Goal: Information Seeking & Learning: Find specific fact

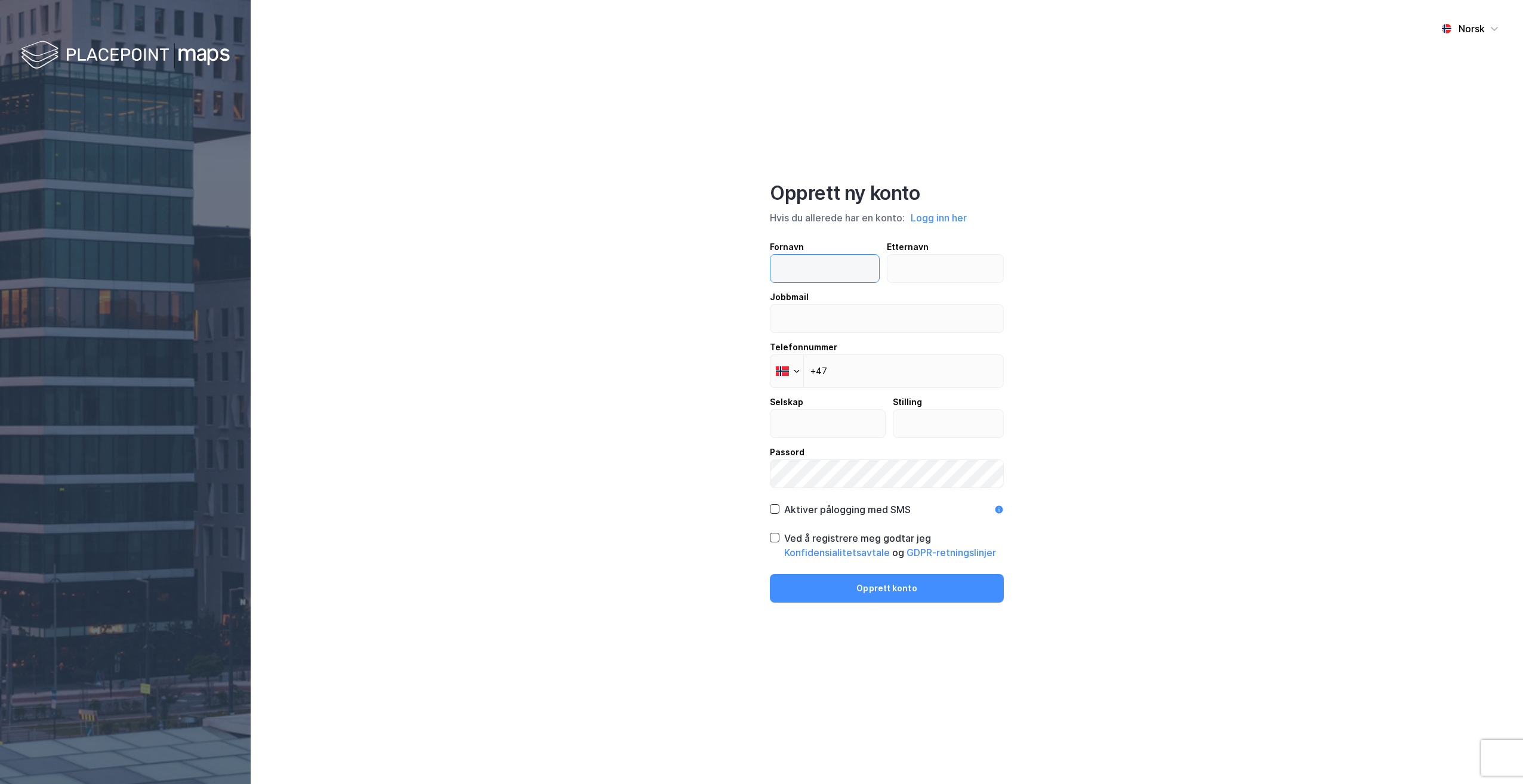
click at [759, 271] on input "text" at bounding box center [824, 268] width 109 height 27
type input "Severin"
type input "Korgerud"
type input "korgerud@abpre.no"
click at [759, 366] on input "+47" at bounding box center [886, 371] width 234 height 33
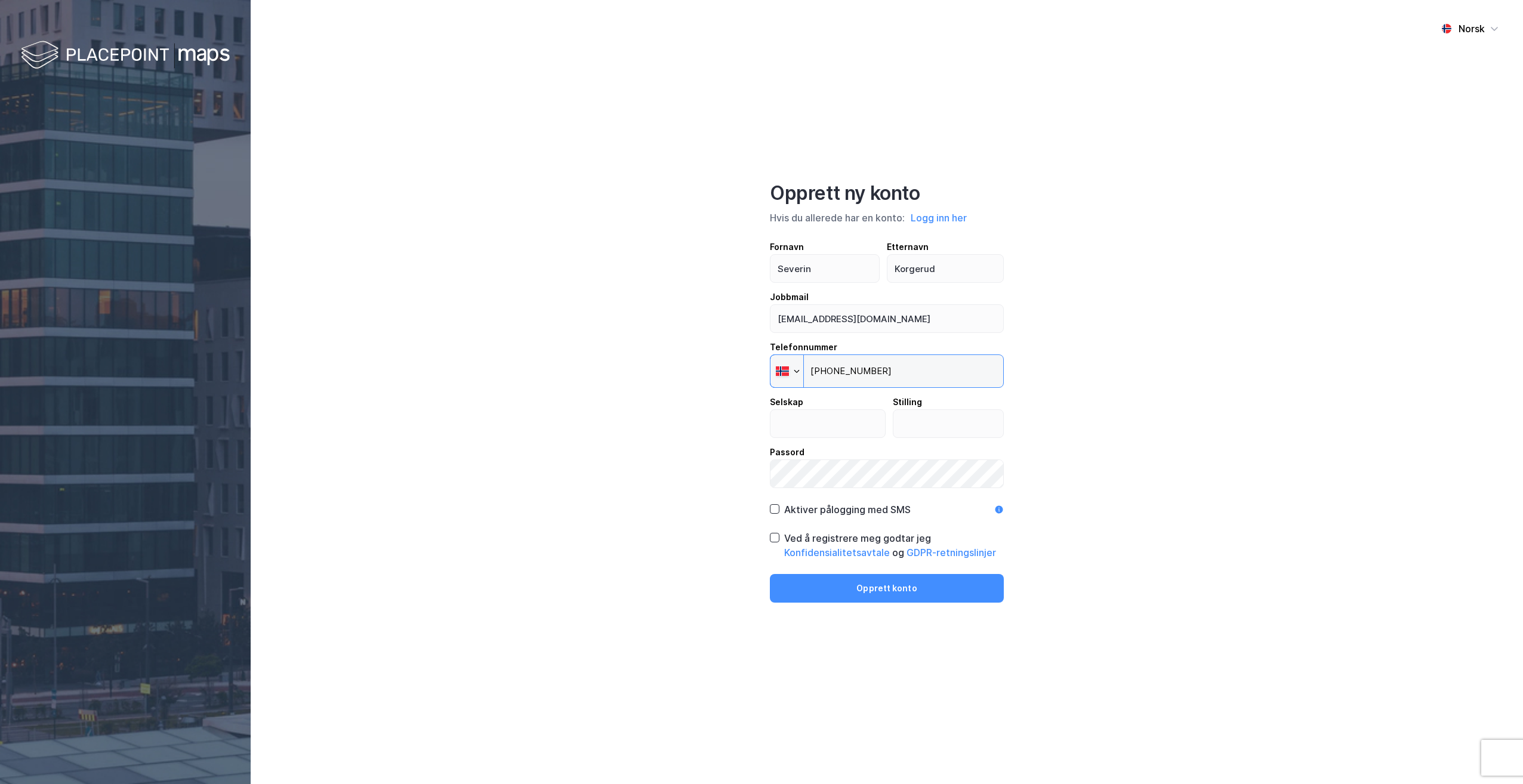
type input "+47 922 49 454"
click at [759, 402] on input "text" at bounding box center [828, 423] width 115 height 27
type input "a"
type input "Asset Buyout Partners"
click at [759, 402] on input "text" at bounding box center [949, 423] width 111 height 27
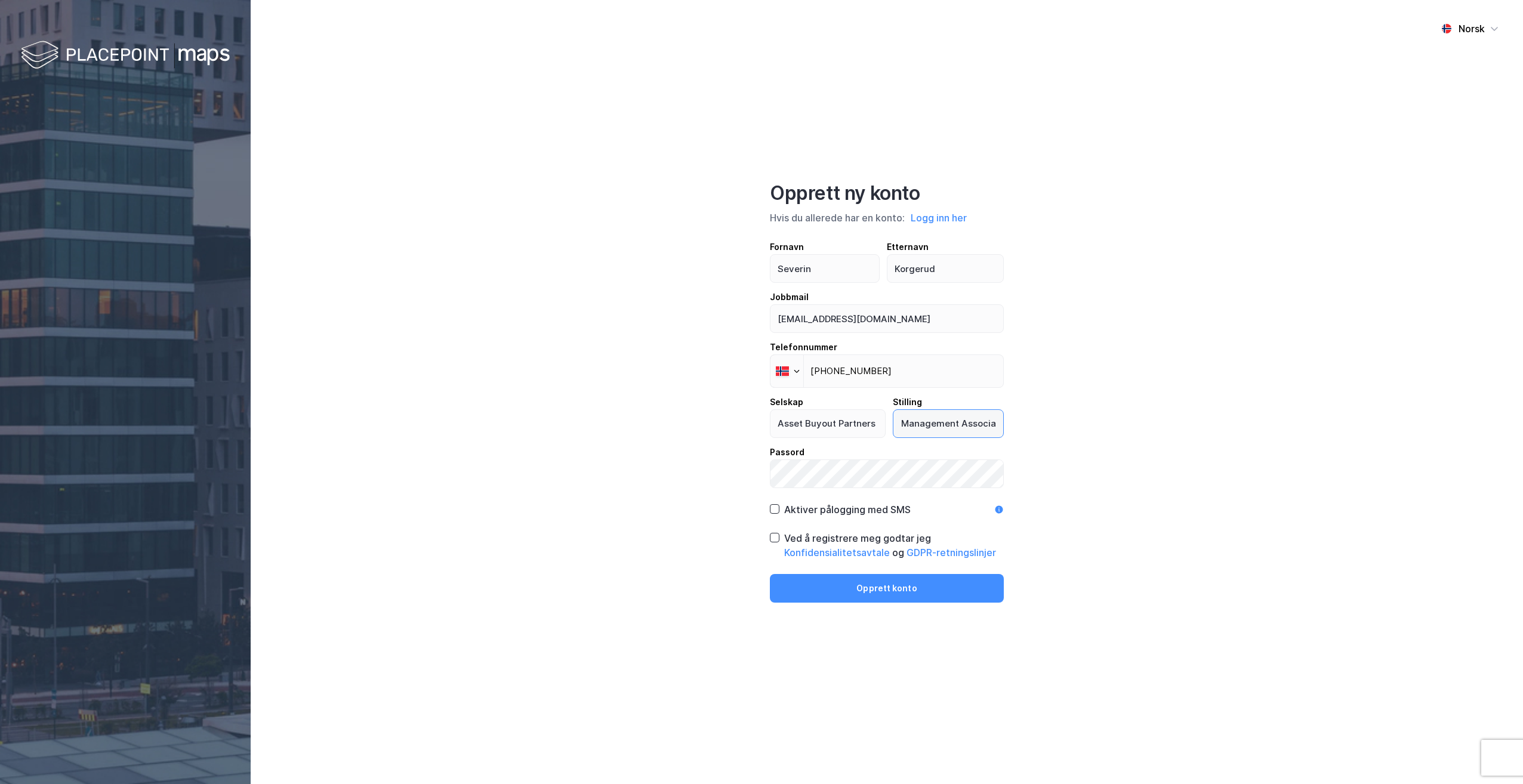
scroll to position [0, 32]
type input "Asset Management Associate"
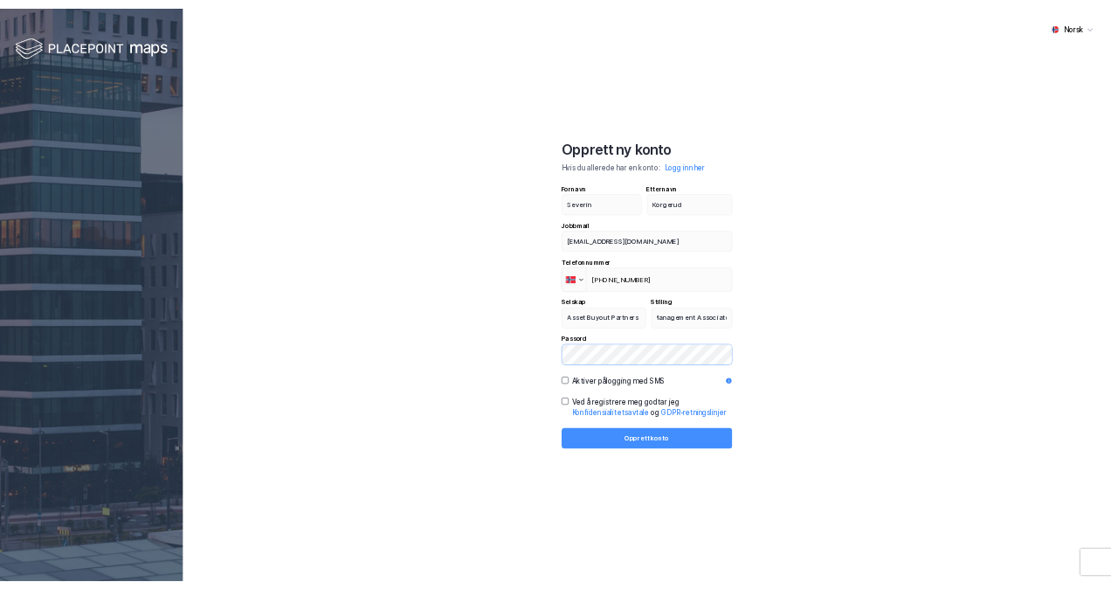
scroll to position [0, 0]
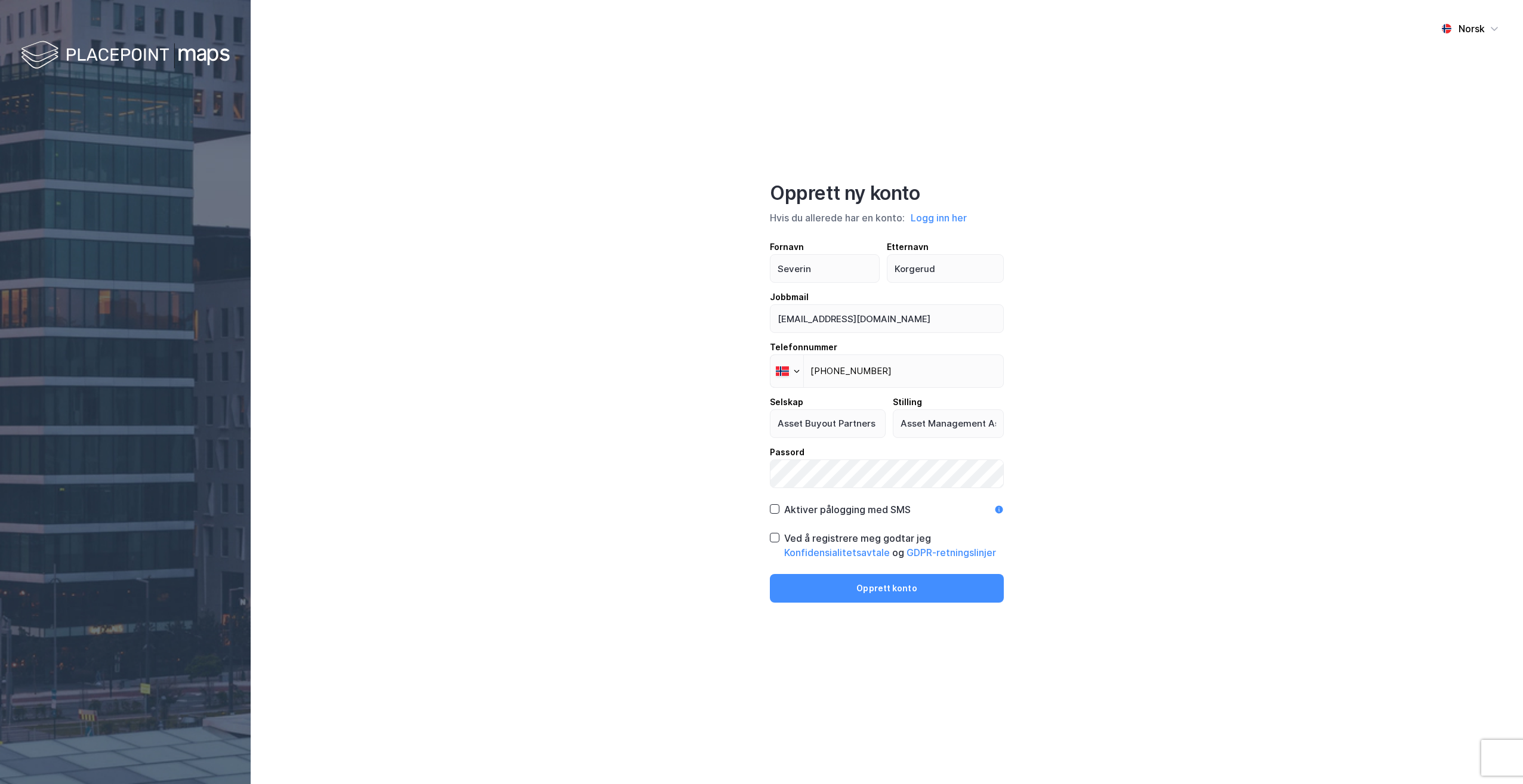
click at [759, 402] on div "Aktiver pålogging med SMS" at bounding box center [840, 509] width 141 height 14
click at [759, 402] on icon at bounding box center [774, 537] width 8 height 8
click at [759, 402] on div "Aktiver pålogging med SMS" at bounding box center [847, 509] width 126 height 14
click at [759, 402] on button "Opprett konto" at bounding box center [886, 589] width 234 height 29
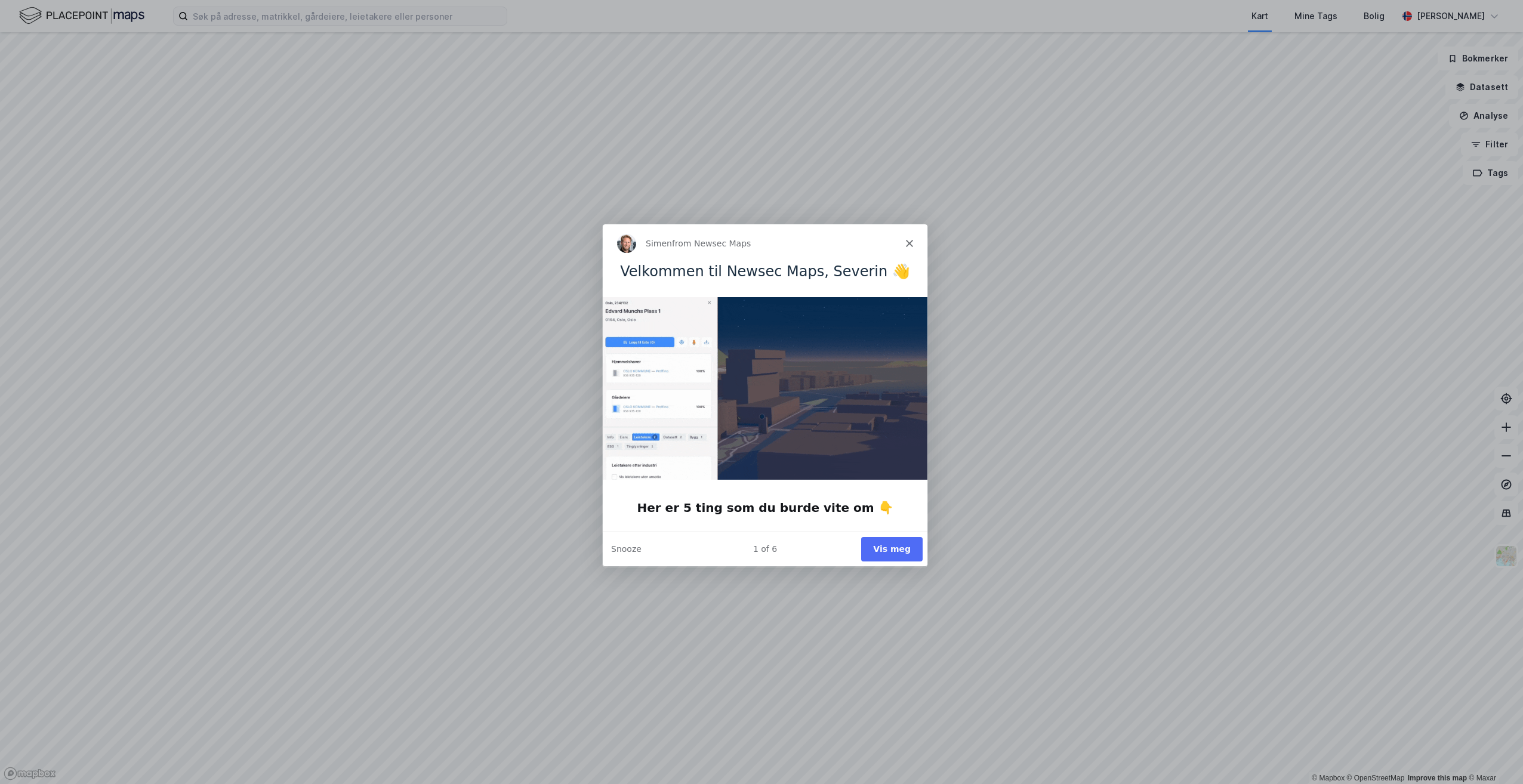
click at [759, 402] on button "Vis meg" at bounding box center [891, 549] width 61 height 25
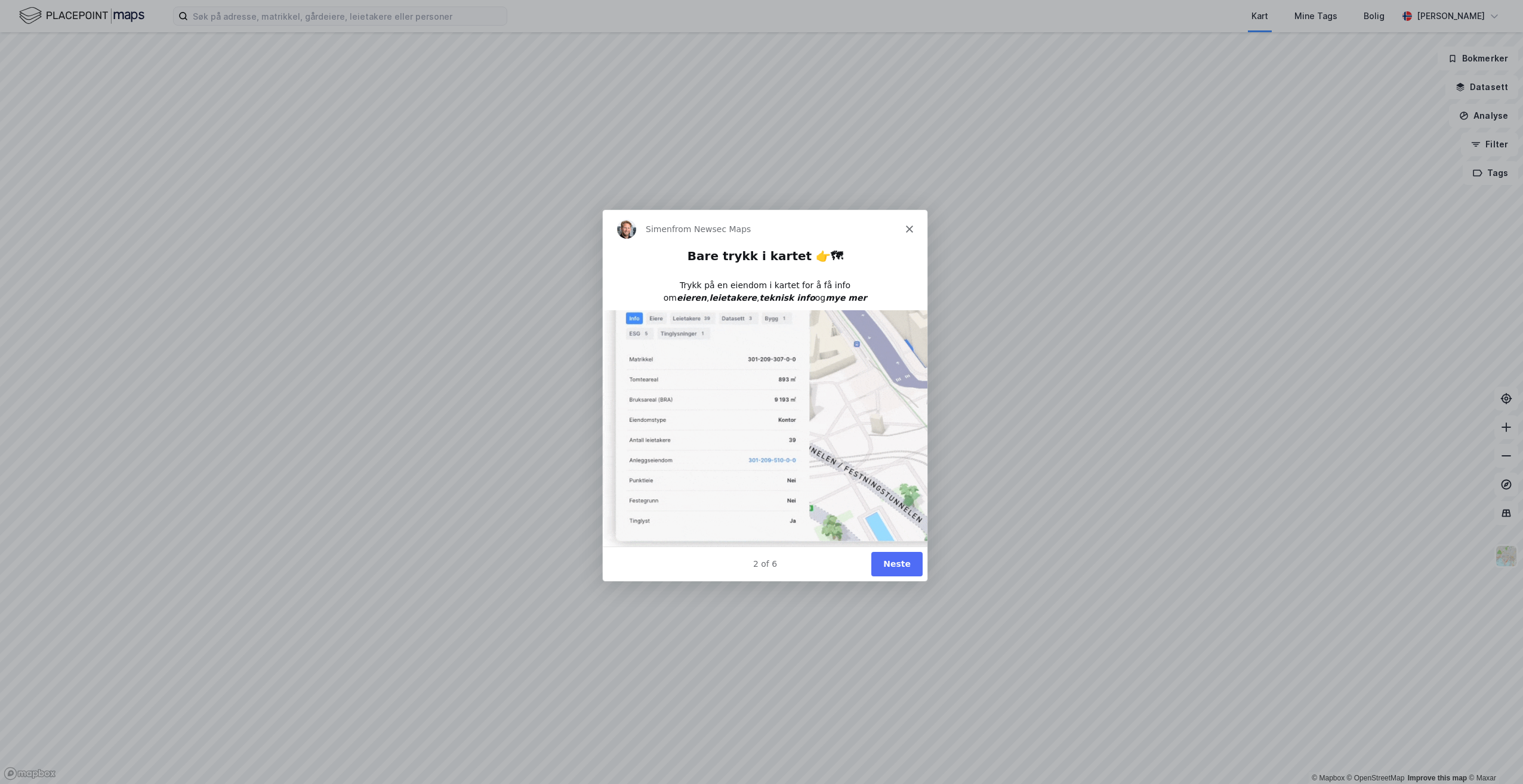
scroll to position [12, 0]
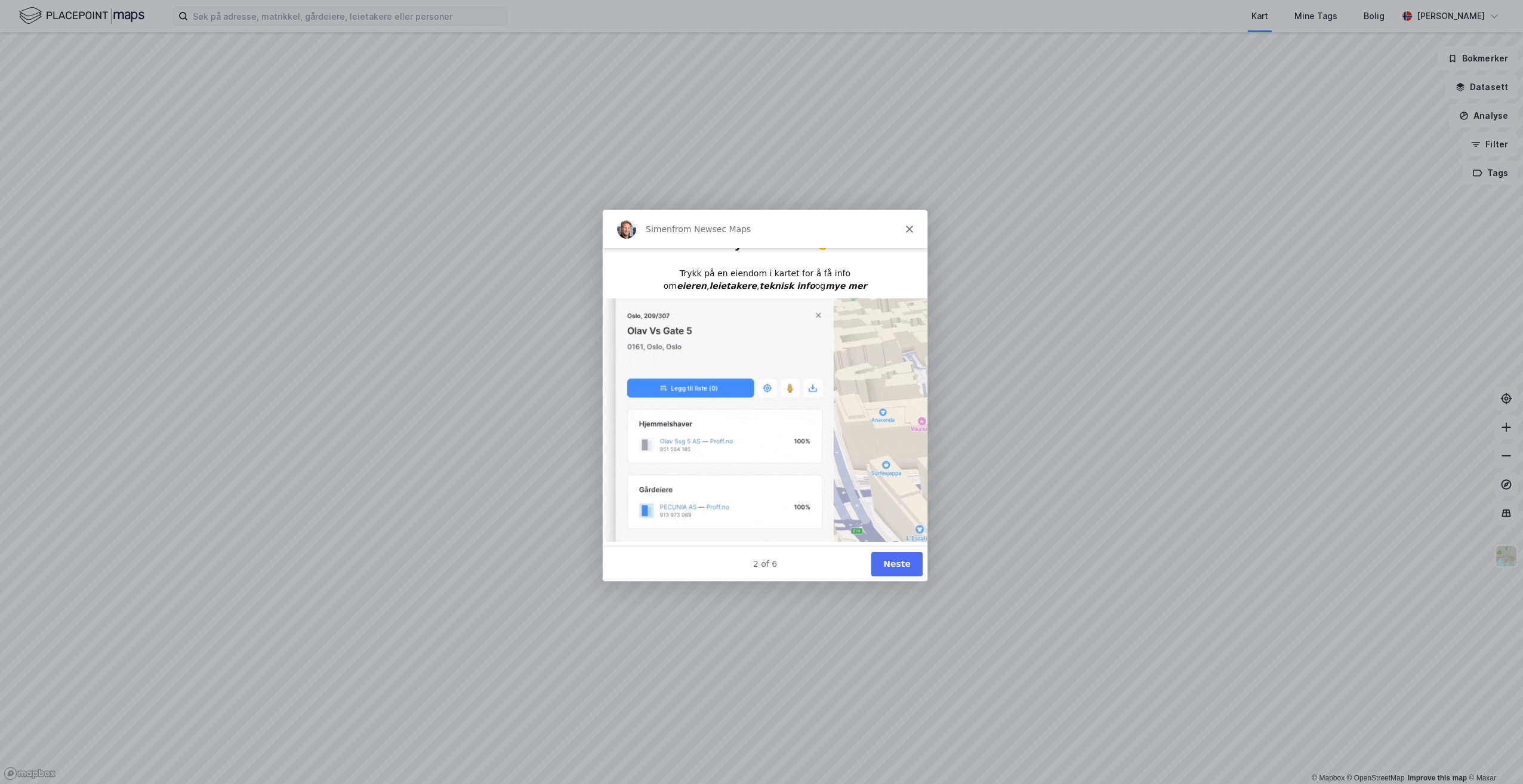
click at [759, 402] on button "Neste" at bounding box center [896, 563] width 51 height 25
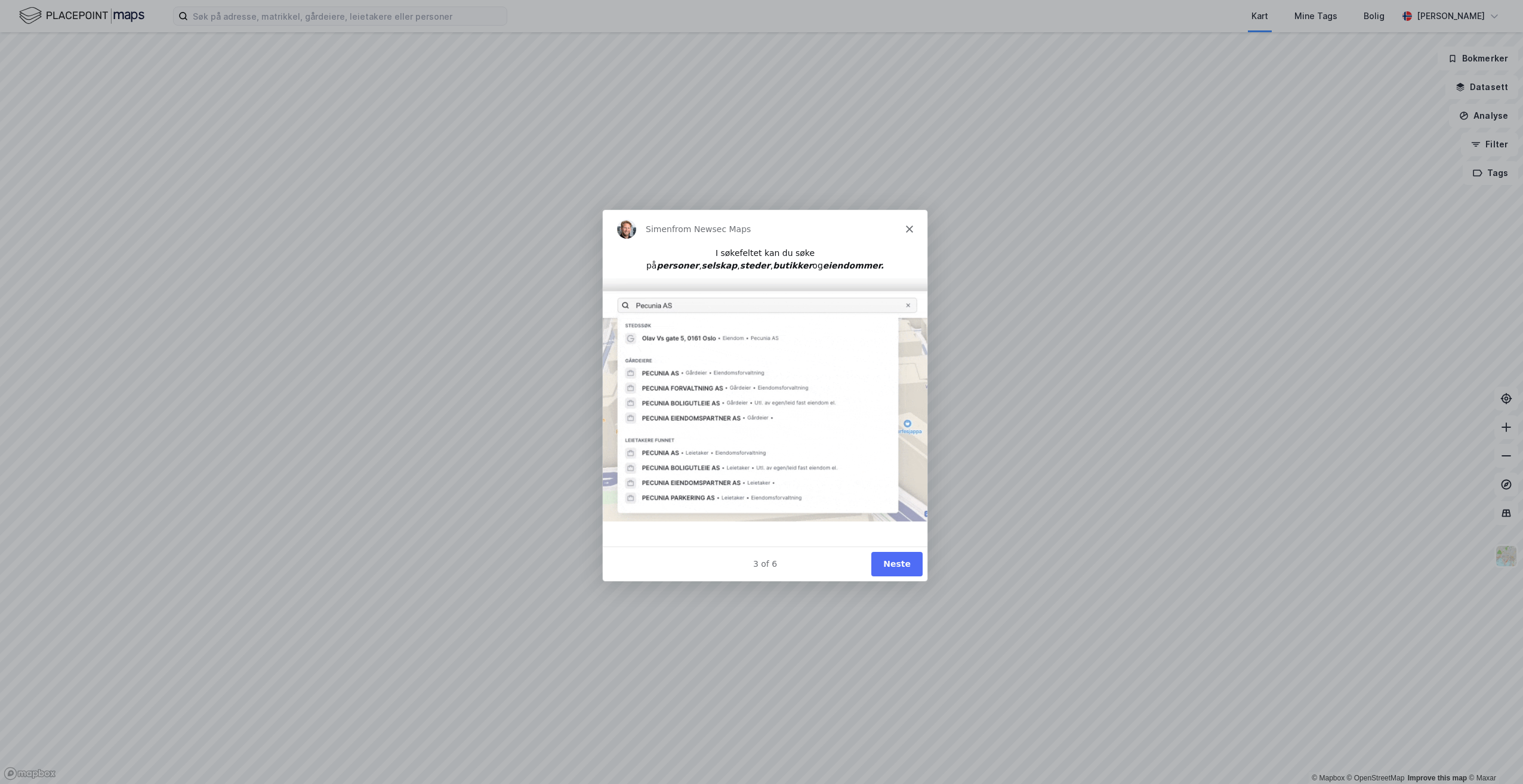
scroll to position [0, 0]
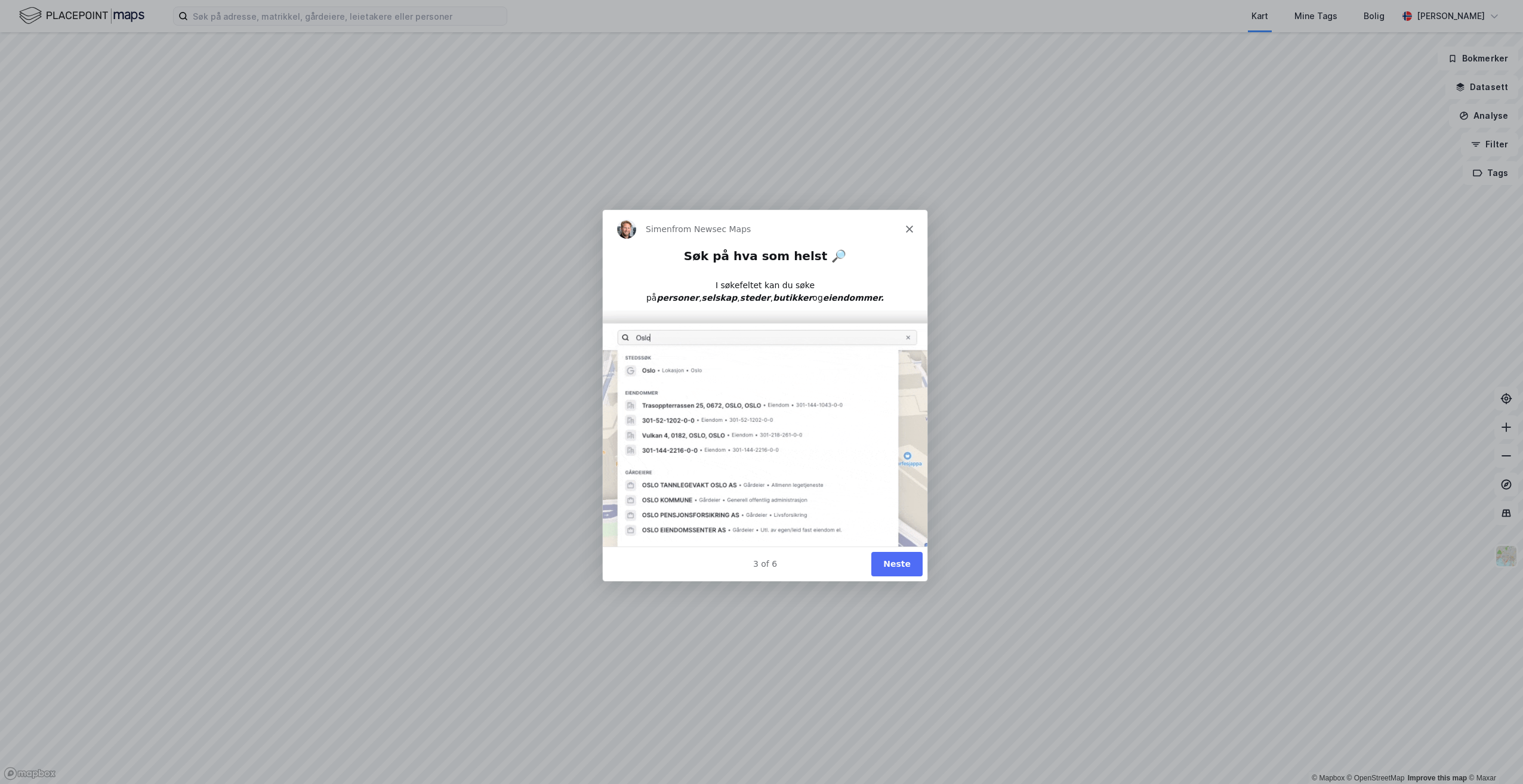
click at [759, 402] on button "Neste" at bounding box center [896, 563] width 51 height 25
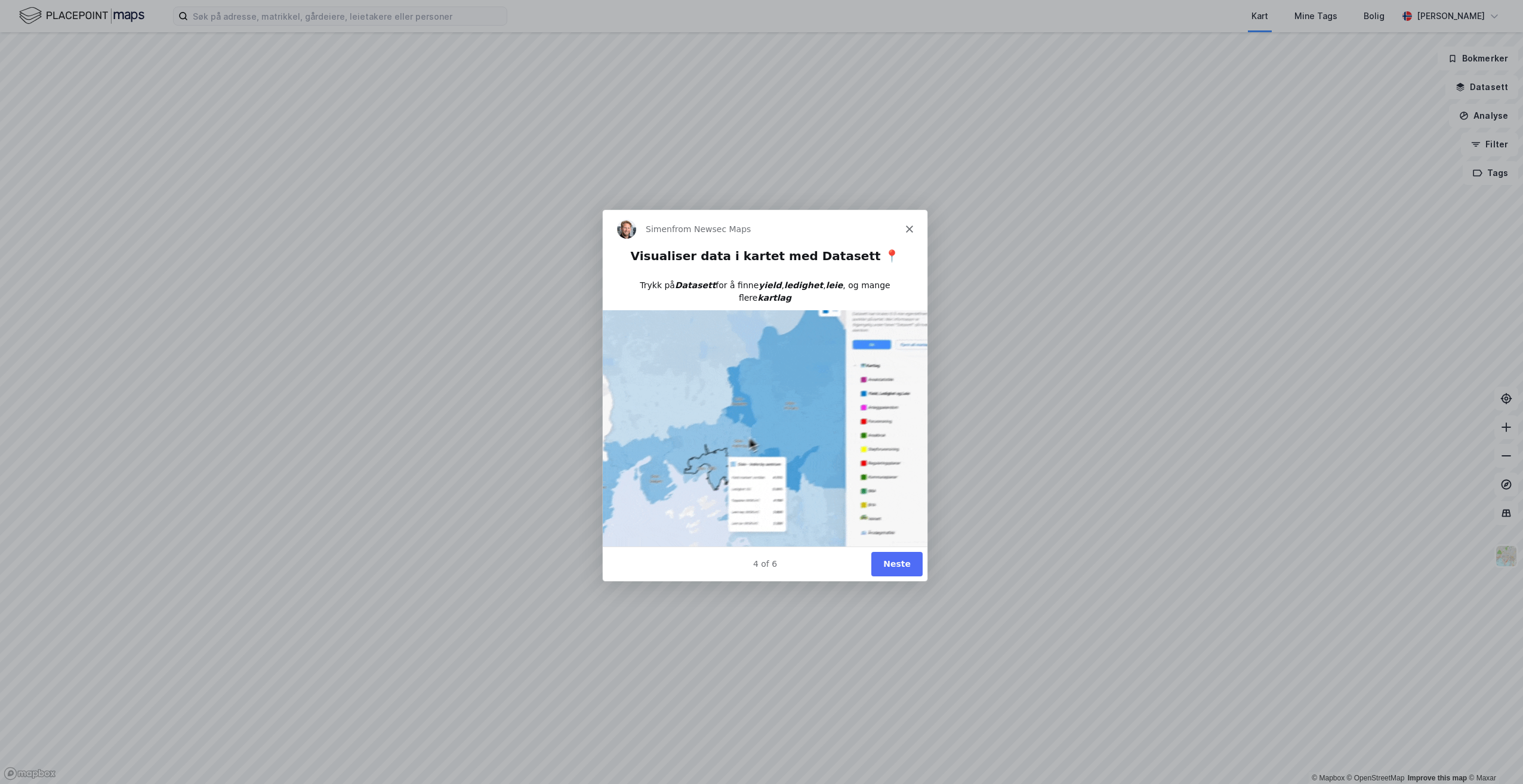
click at [759, 402] on button "Neste" at bounding box center [896, 563] width 51 height 25
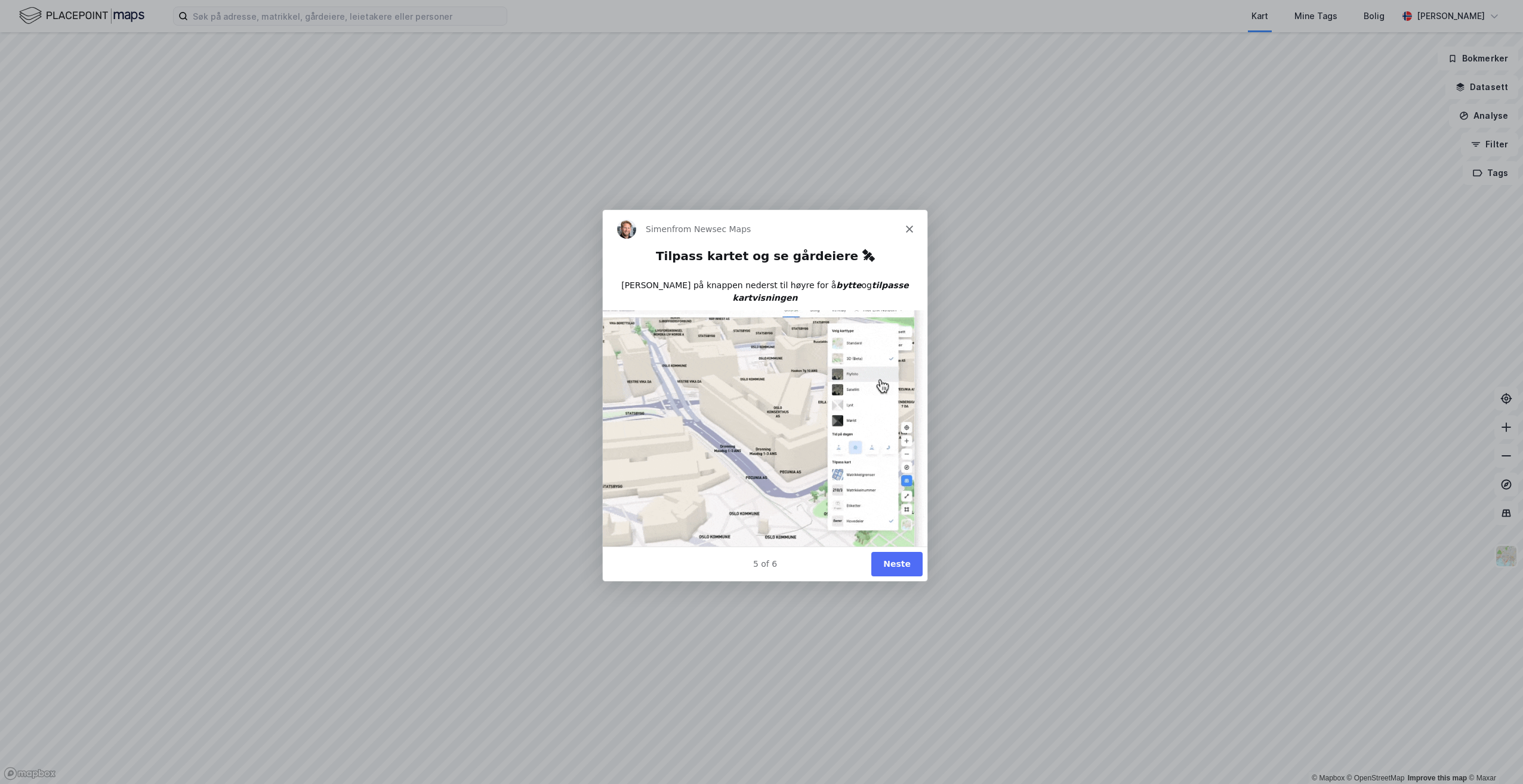
click at [759, 402] on button "Neste" at bounding box center [896, 563] width 51 height 25
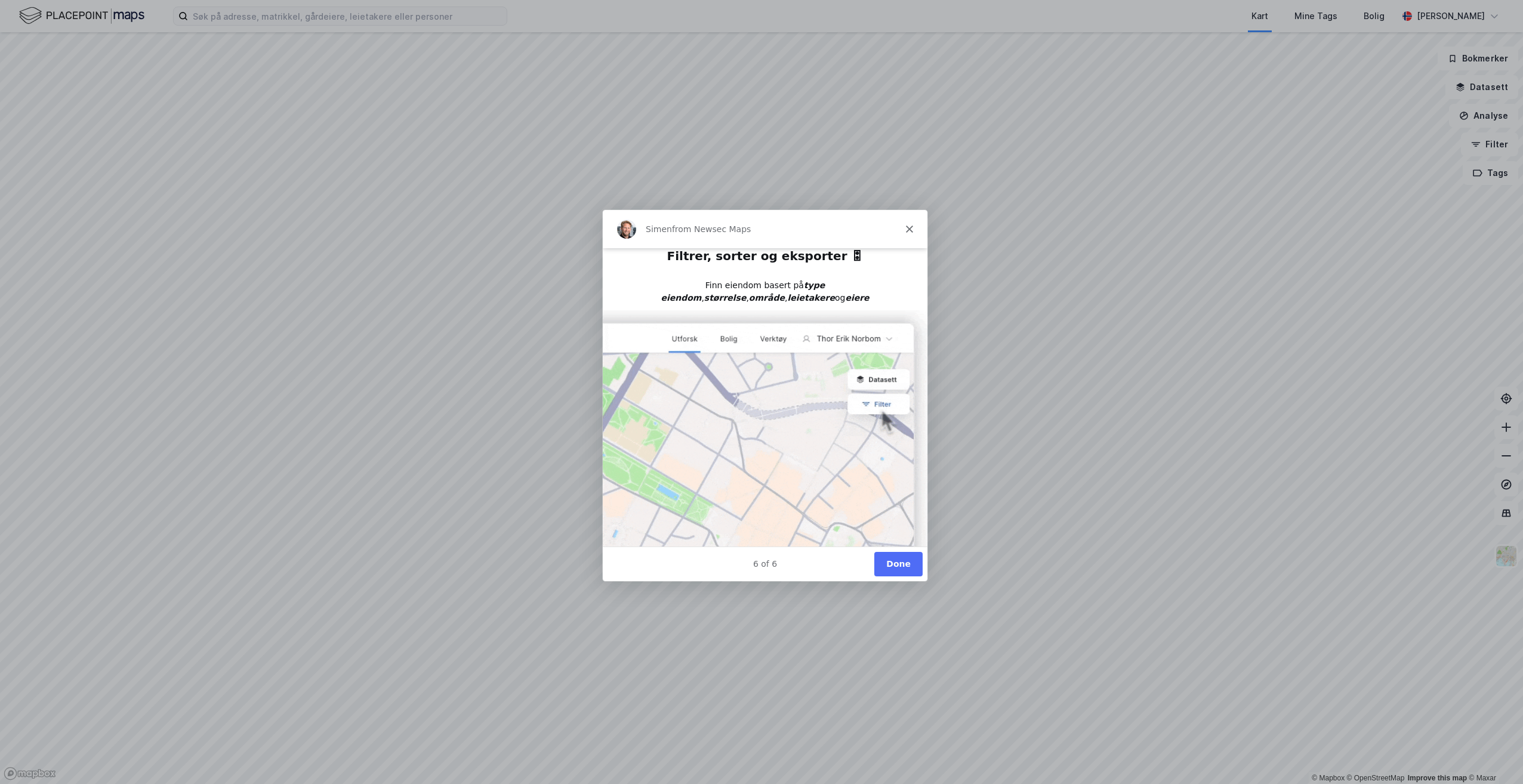
scroll to position [20, 0]
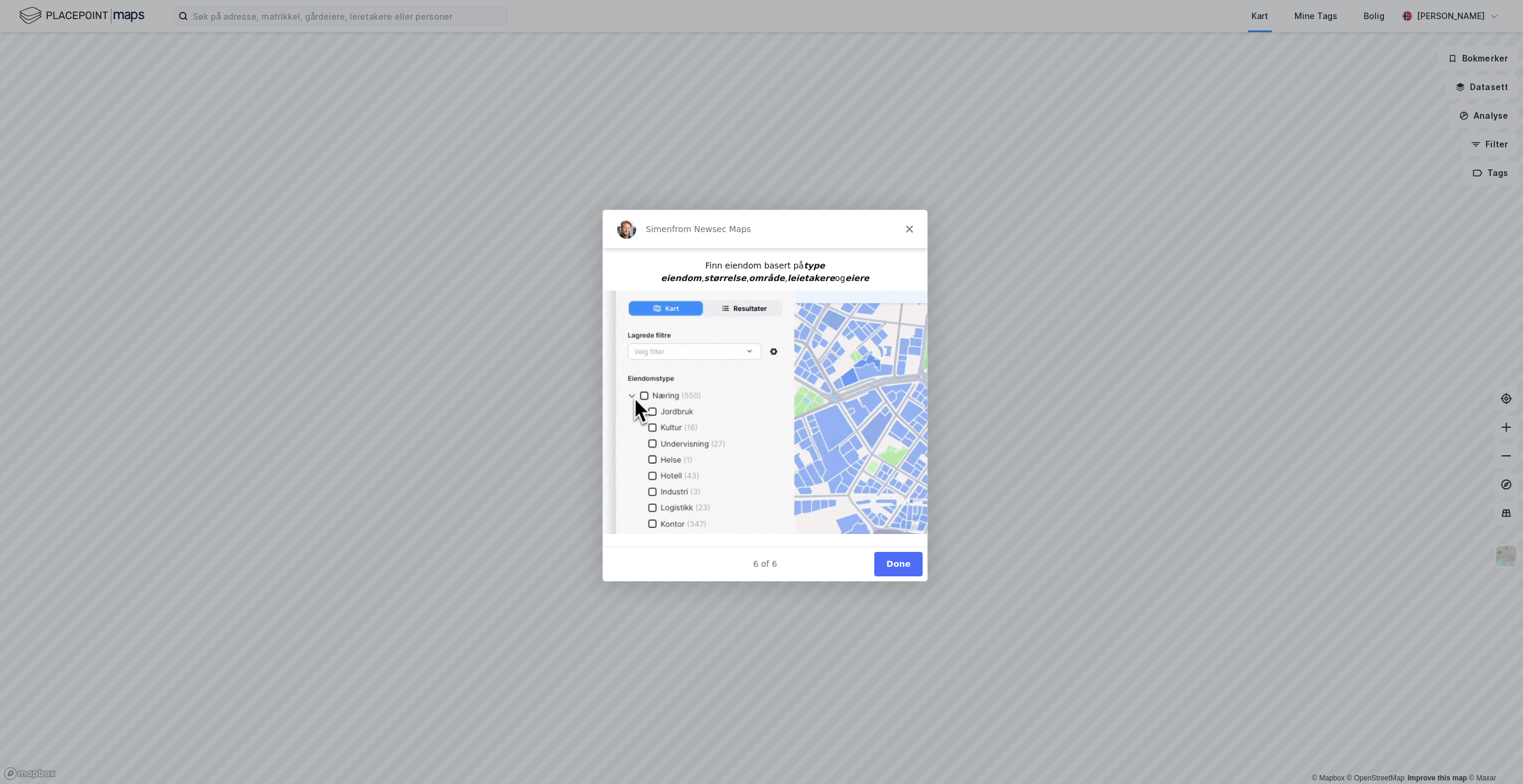
click at [759, 402] on button "Done" at bounding box center [897, 563] width 48 height 25
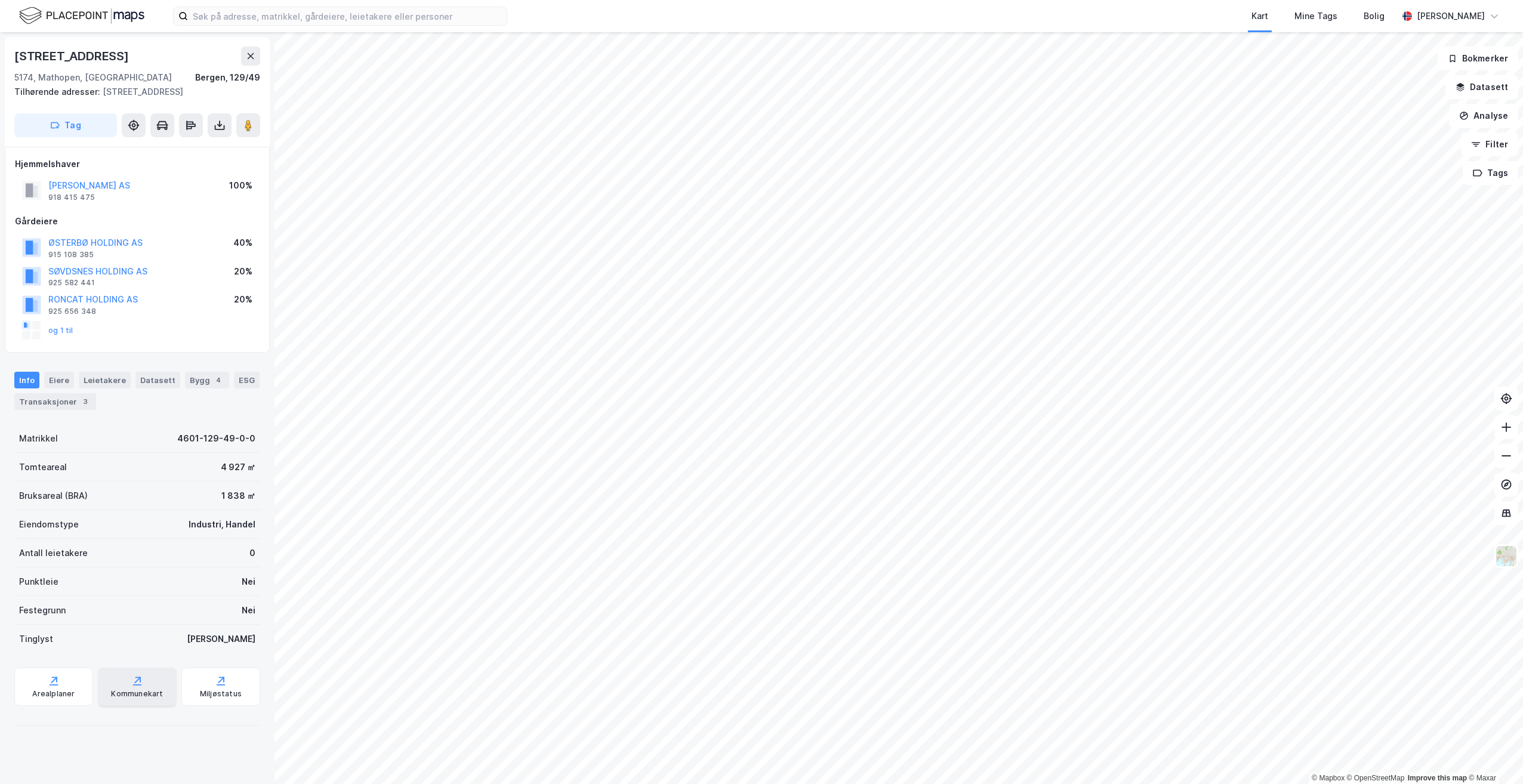
click at [146, 402] on div "Kommunekart" at bounding box center [137, 687] width 79 height 38
